Goal: Task Accomplishment & Management: Use online tool/utility

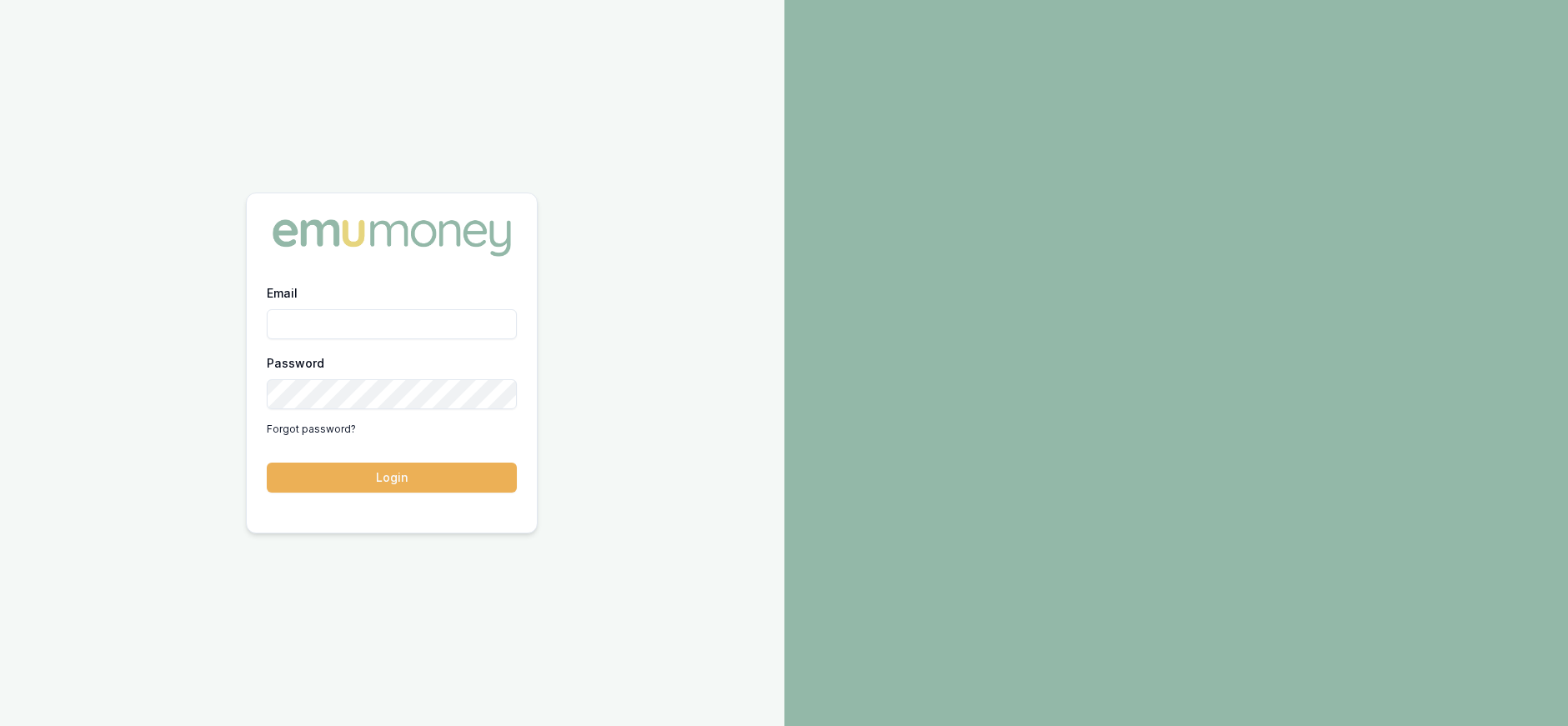
click at [437, 335] on input "Email" at bounding box center [392, 324] width 250 height 30
type input "paul@whoneedsleads.com.au"
click at [267, 463] on button "Login" at bounding box center [392, 477] width 250 height 30
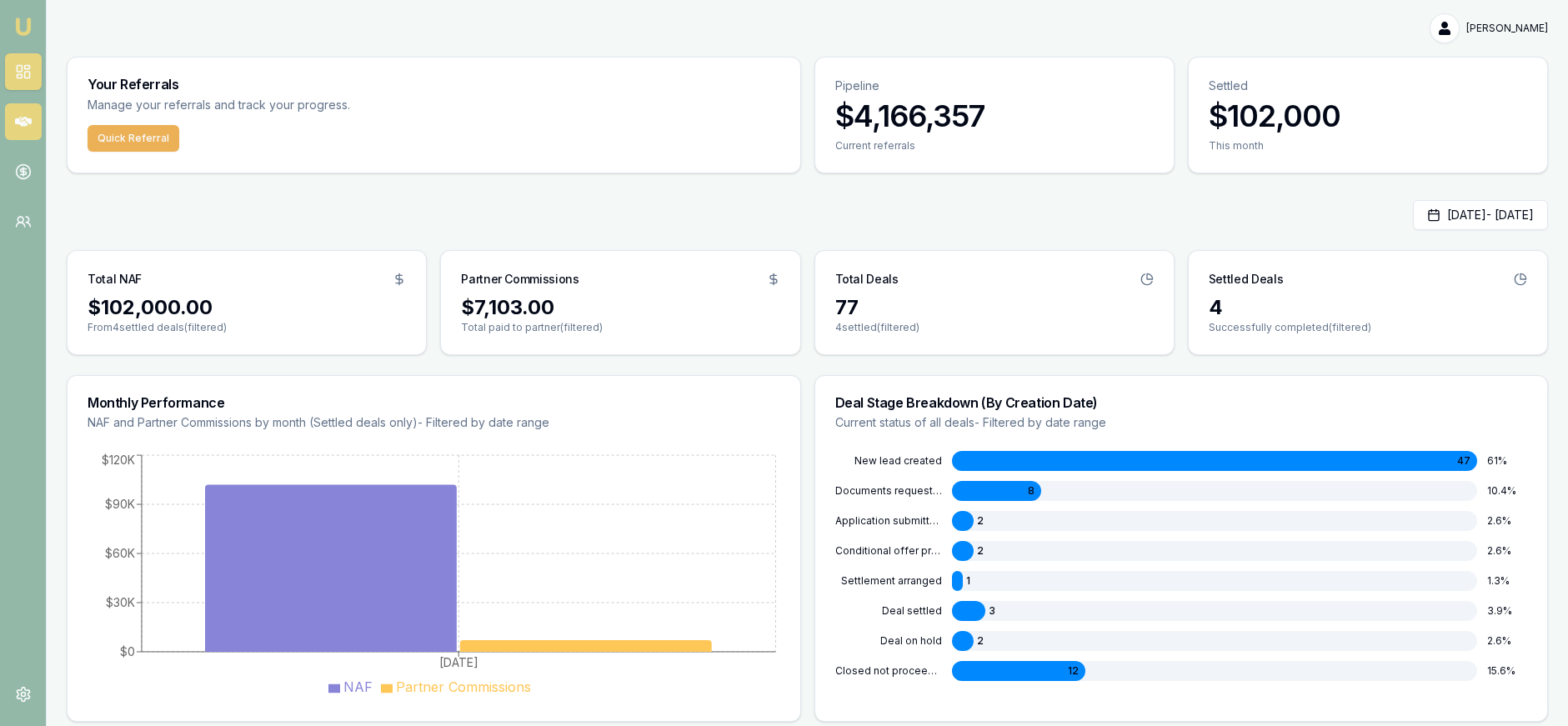
click at [27, 122] on icon at bounding box center [24, 122] width 17 height 17
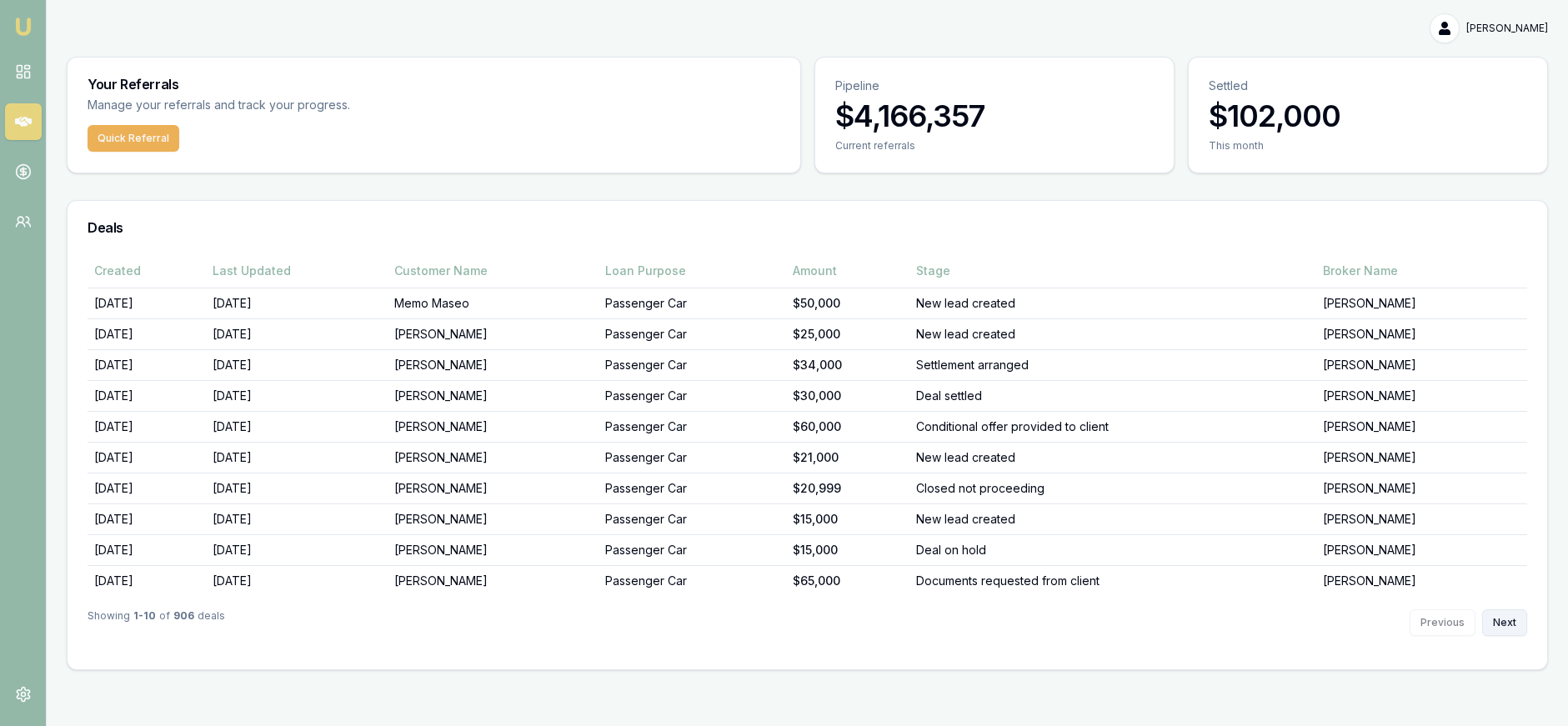
click at [1518, 629] on button "Next" at bounding box center [1504, 622] width 45 height 26
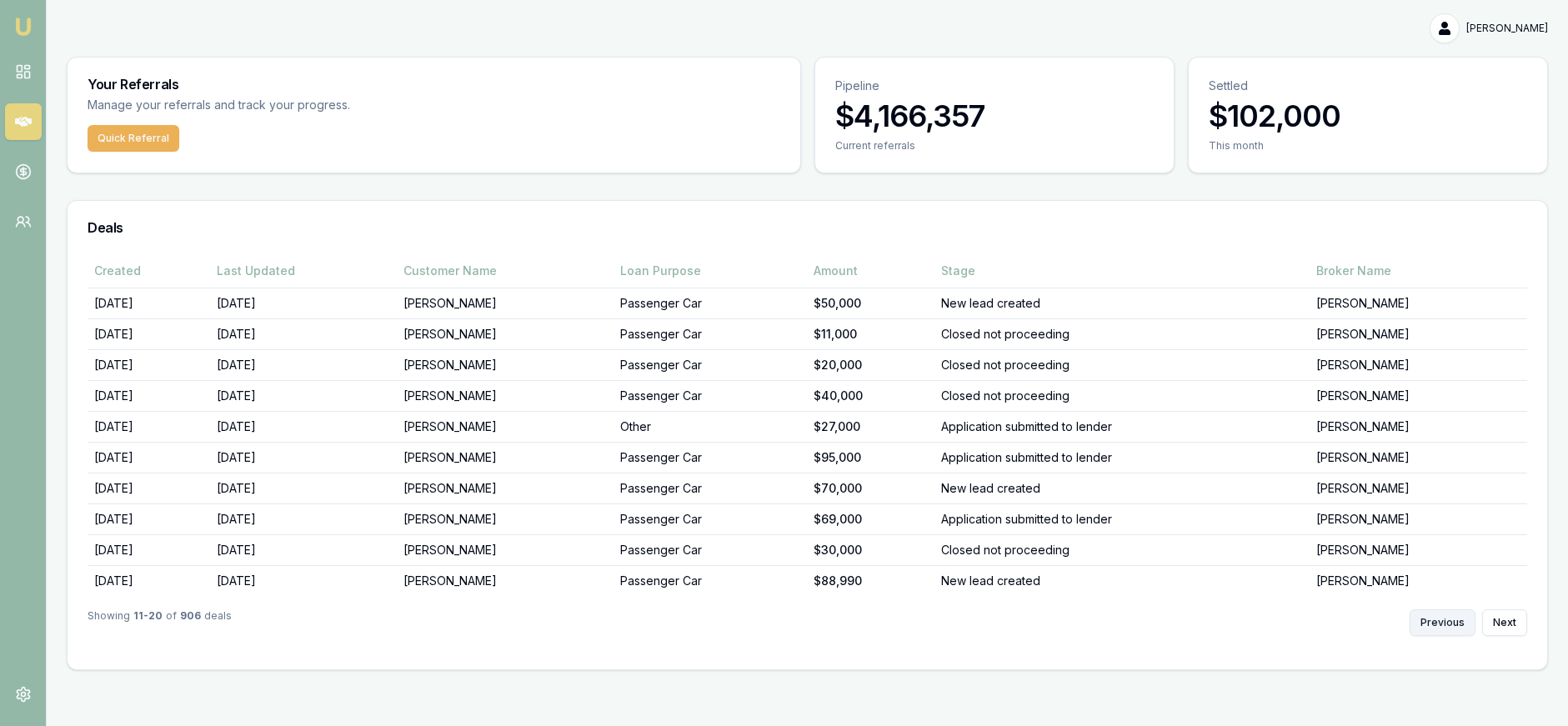
click at [1435, 622] on button "Previous" at bounding box center [1443, 622] width 66 height 26
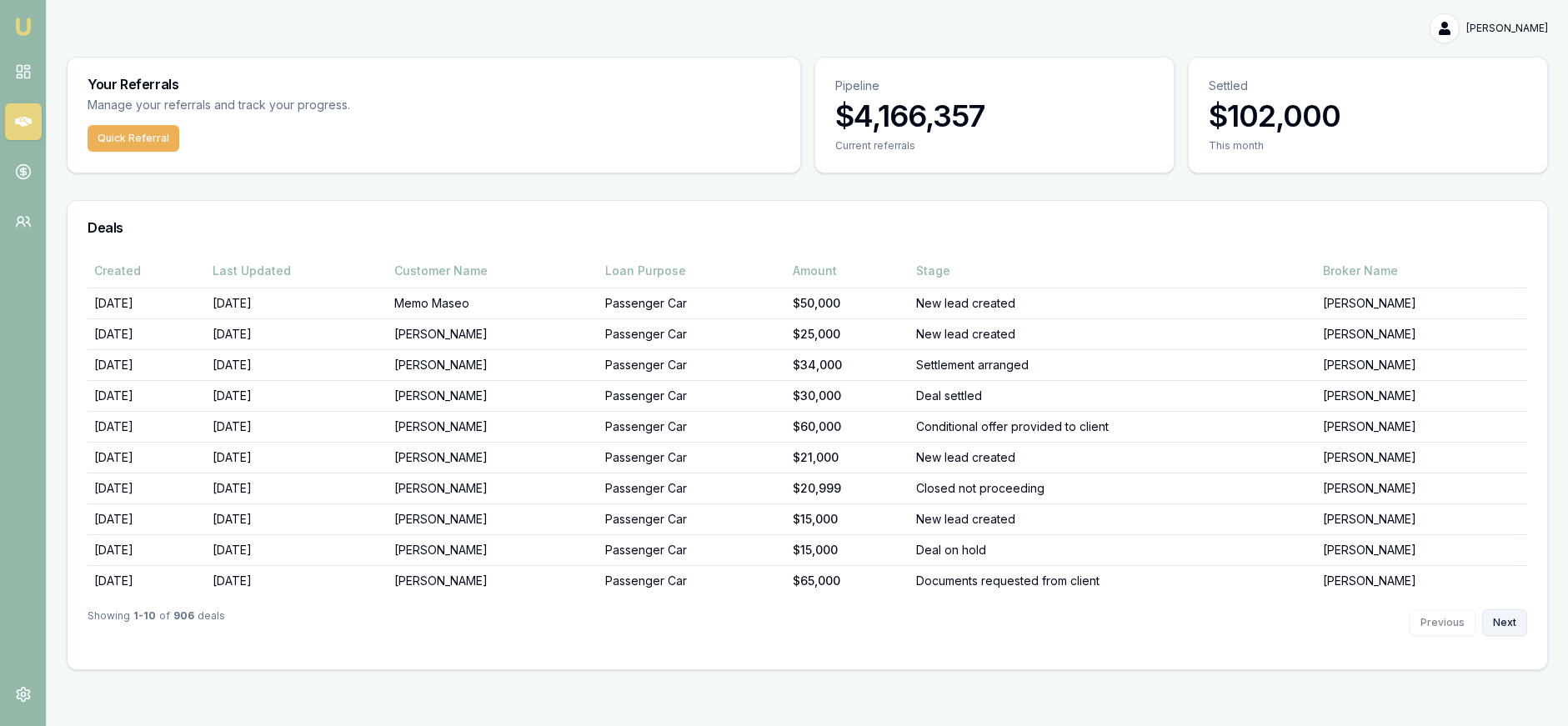
drag, startPoint x: 1493, startPoint y: 618, endPoint x: 1502, endPoint y: 622, distance: 9.8
click at [1493, 618] on button "Next" at bounding box center [1504, 622] width 45 height 26
